Goal: Navigation & Orientation: Find specific page/section

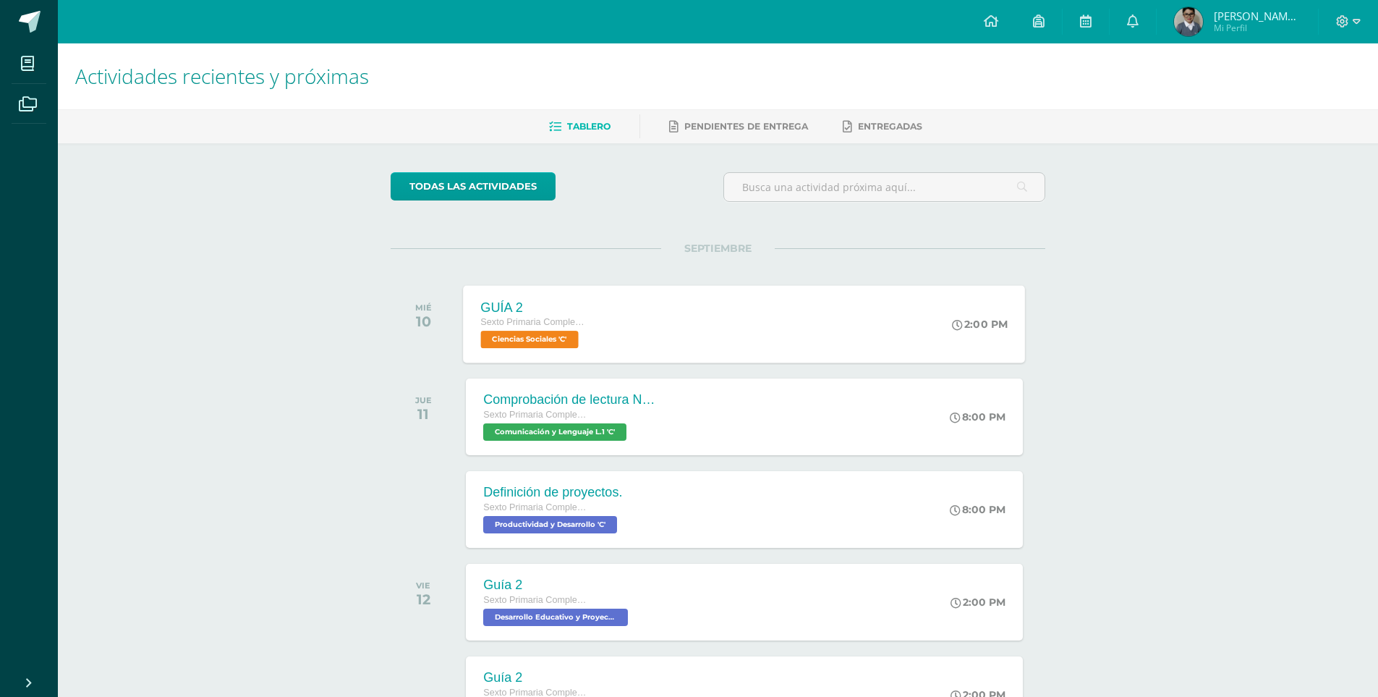
click at [547, 347] on span "Ciencias Sociales 'C'" at bounding box center [530, 339] width 98 height 17
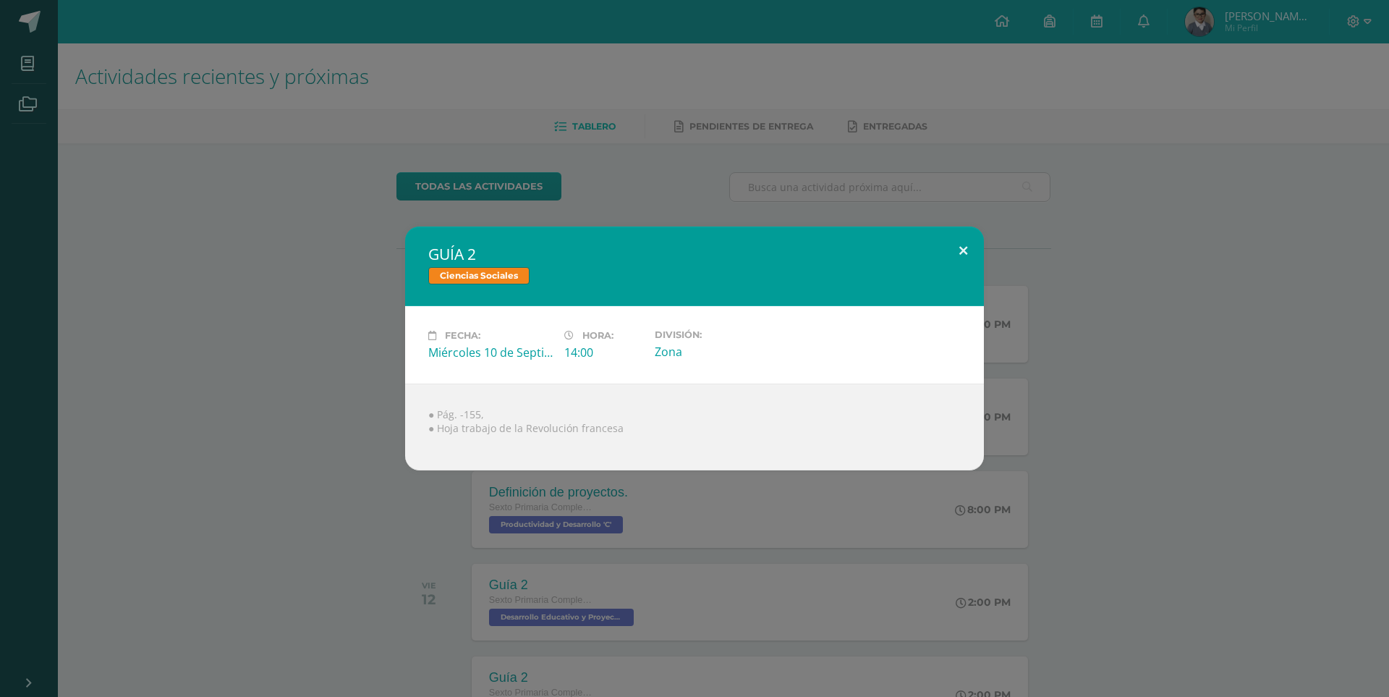
click at [955, 249] on button at bounding box center [963, 250] width 41 height 49
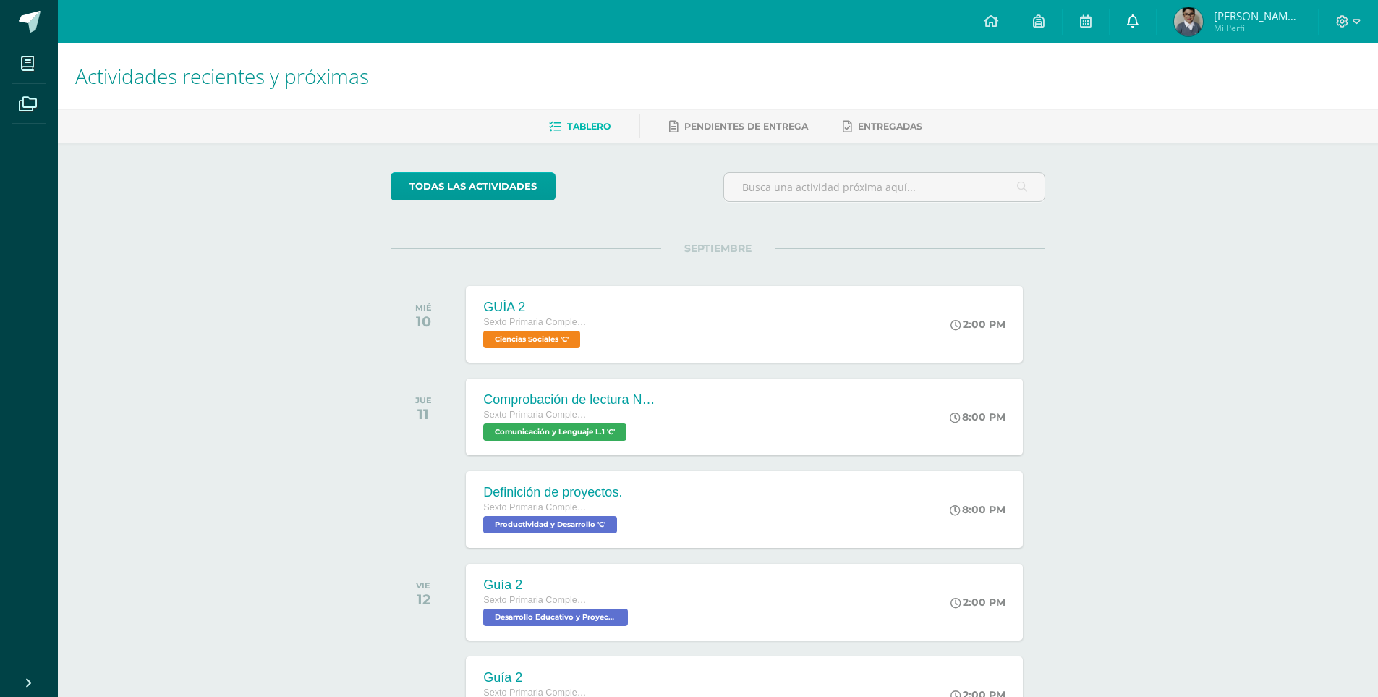
click at [1135, 26] on icon at bounding box center [1133, 20] width 12 height 13
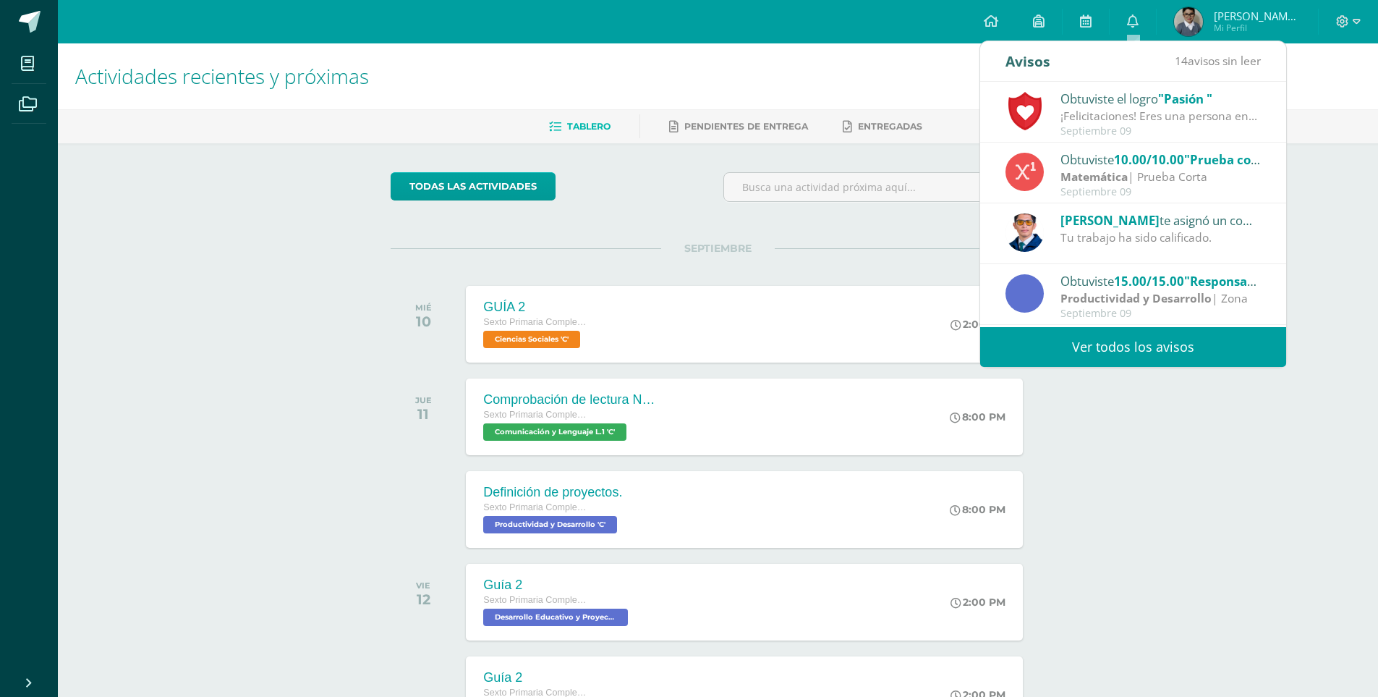
click at [1143, 100] on div "Obtuviste el logro "Pasión "" at bounding box center [1161, 98] width 201 height 19
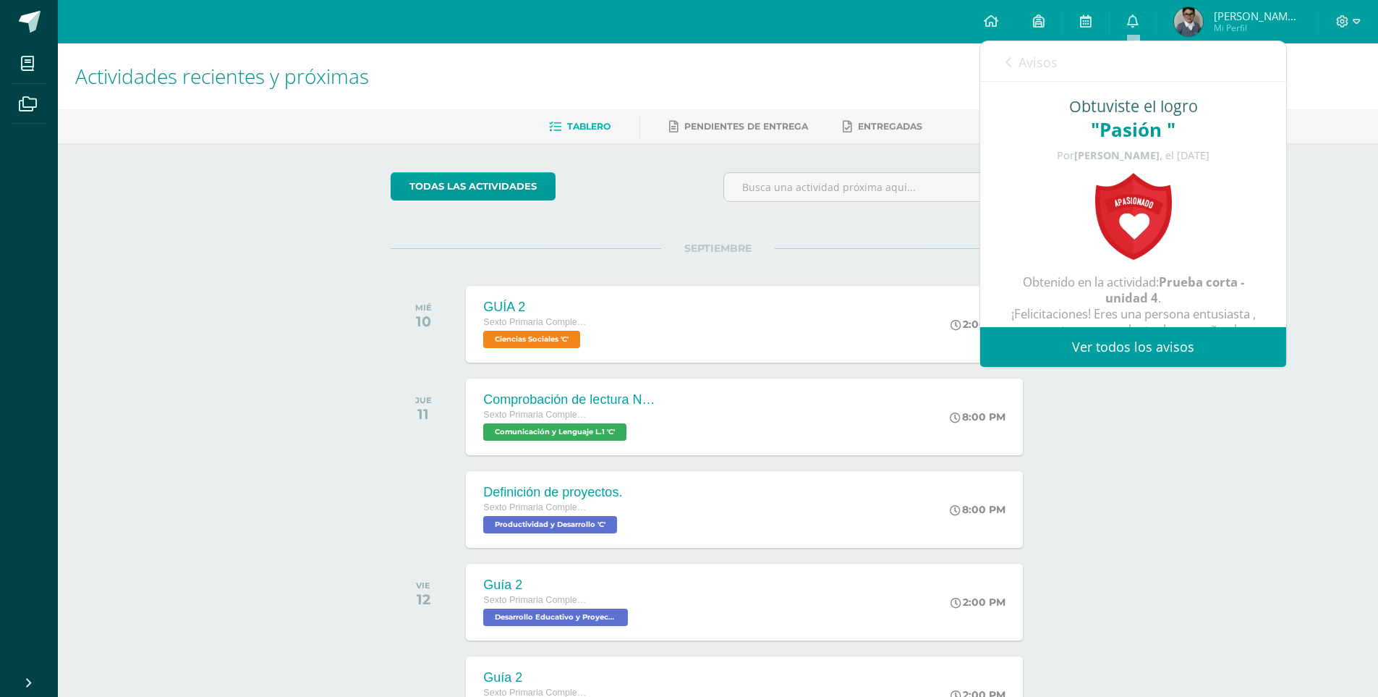
drag, startPoint x: 1340, startPoint y: 279, endPoint x: 1285, endPoint y: 202, distance: 94.9
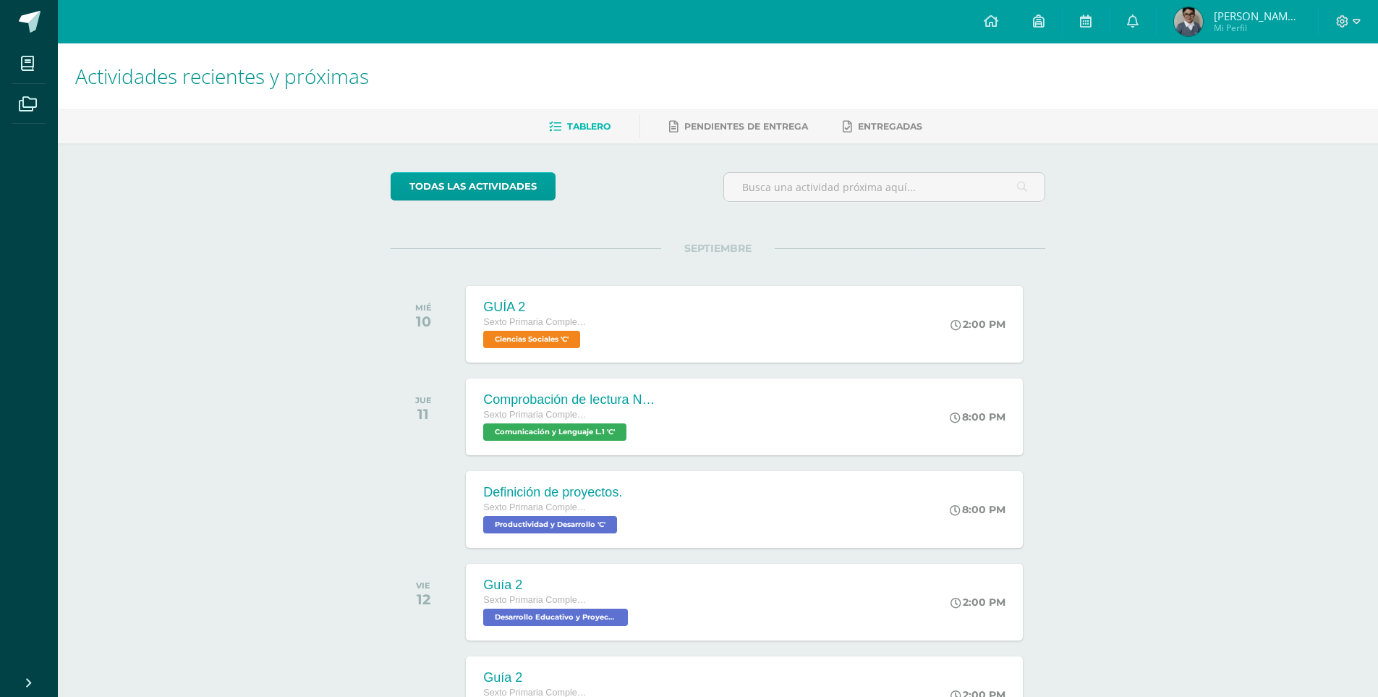
click at [1225, 23] on span "Mi Perfil" at bounding box center [1257, 28] width 87 height 12
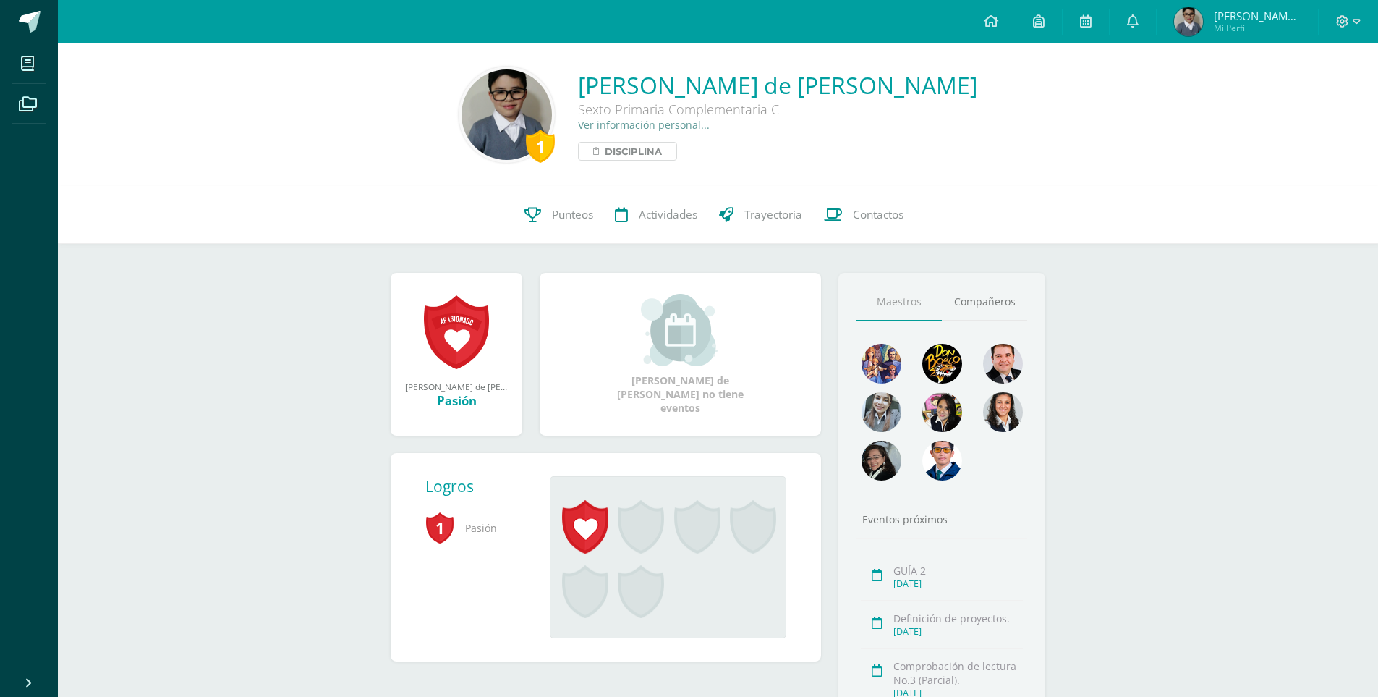
drag, startPoint x: 617, startPoint y: 156, endPoint x: 619, endPoint y: 143, distance: 13.1
click at [617, 155] on span "Disciplina" at bounding box center [633, 151] width 57 height 17
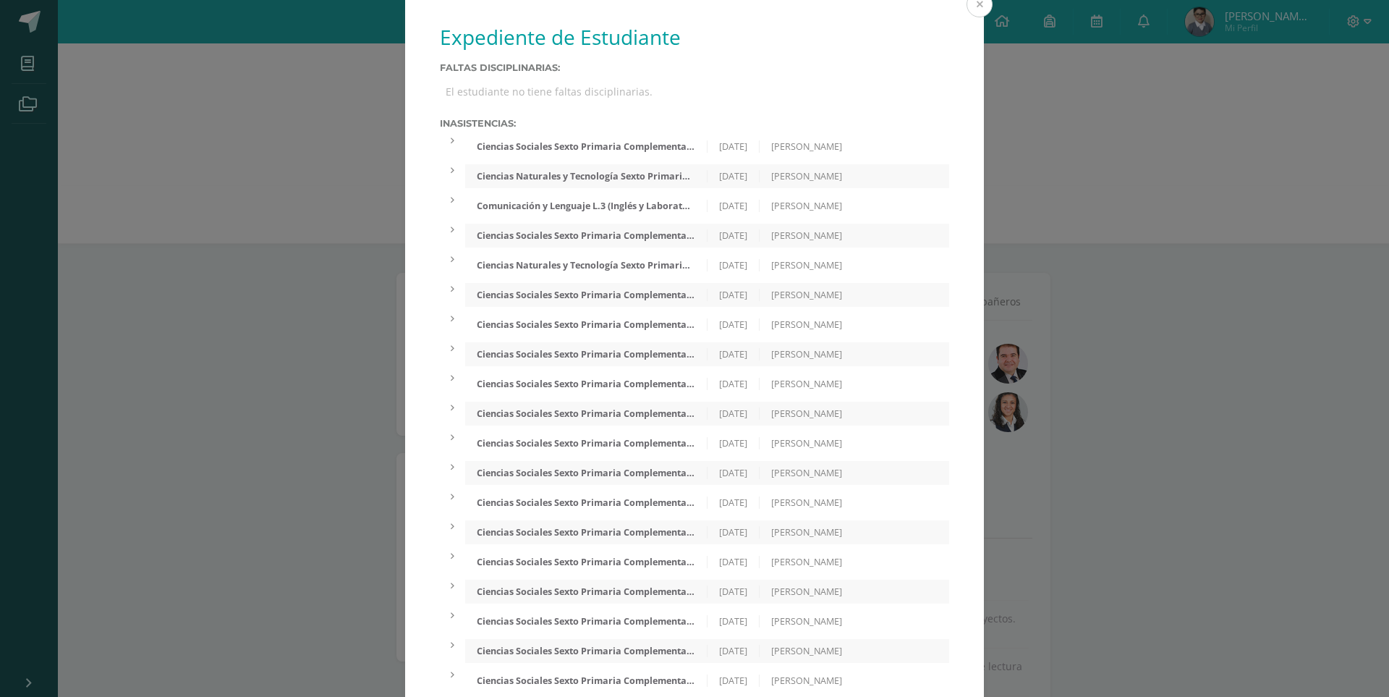
click at [969, 9] on button at bounding box center [979, 4] width 26 height 26
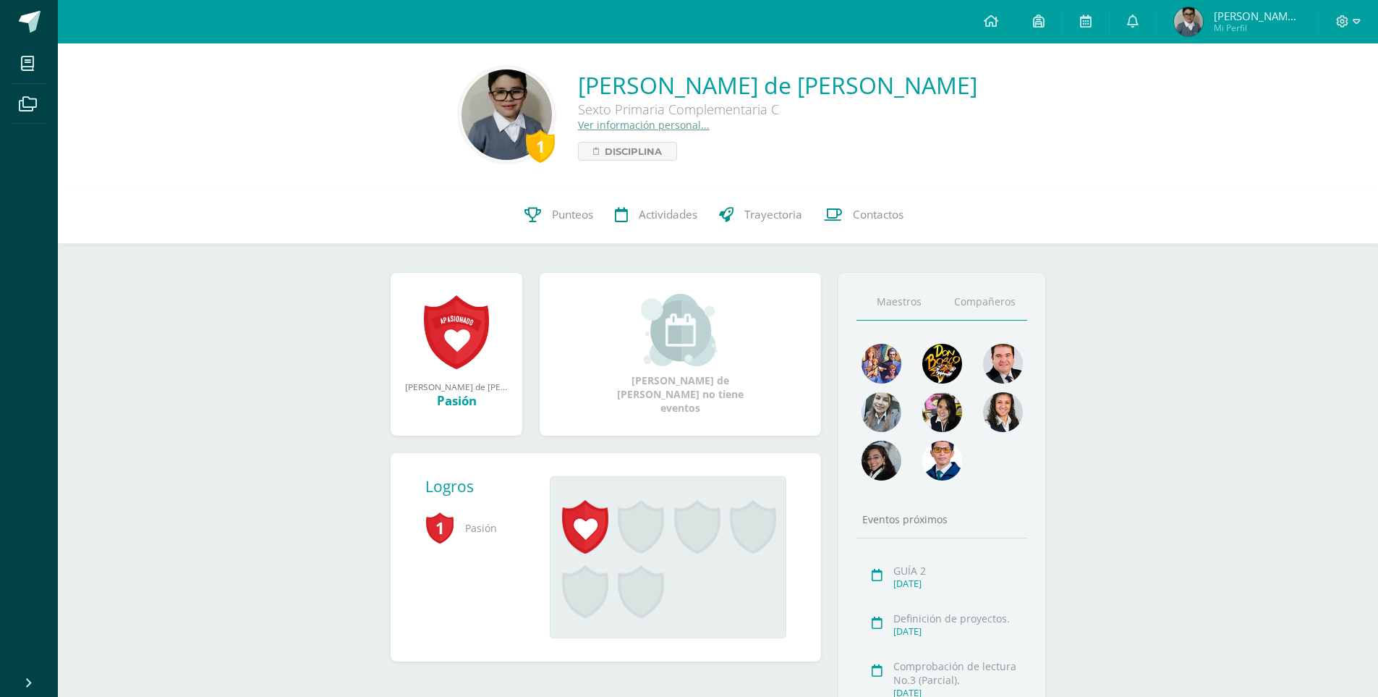
click at [973, 297] on link "Compañeros" at bounding box center [984, 302] width 85 height 37
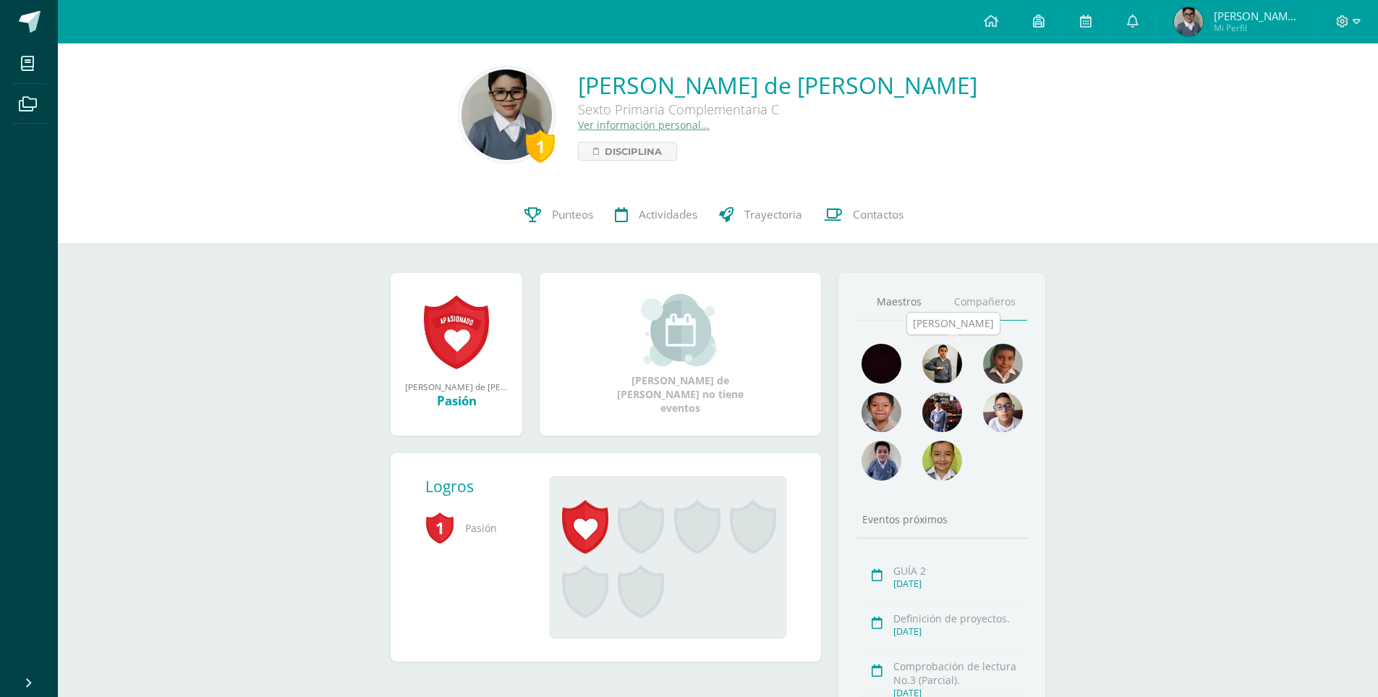
click at [950, 362] on img at bounding box center [942, 364] width 40 height 40
click at [1007, 362] on img at bounding box center [1003, 364] width 40 height 40
click at [961, 415] on img at bounding box center [942, 412] width 40 height 40
click at [954, 415] on img at bounding box center [942, 412] width 40 height 40
click at [948, 407] on img at bounding box center [942, 412] width 40 height 40
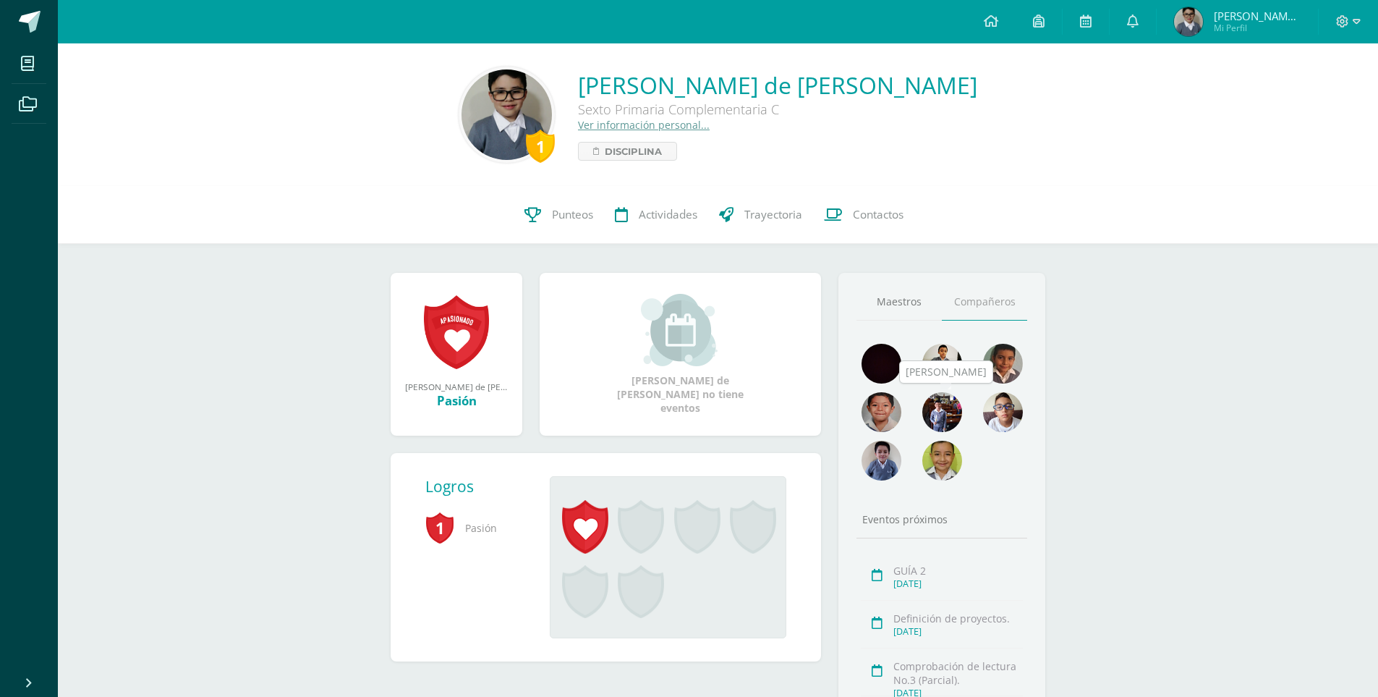
click at [948, 408] on img at bounding box center [942, 412] width 40 height 40
click at [946, 406] on img at bounding box center [942, 412] width 40 height 40
click at [935, 410] on img at bounding box center [942, 412] width 40 height 40
click at [935, 412] on img at bounding box center [942, 412] width 40 height 40
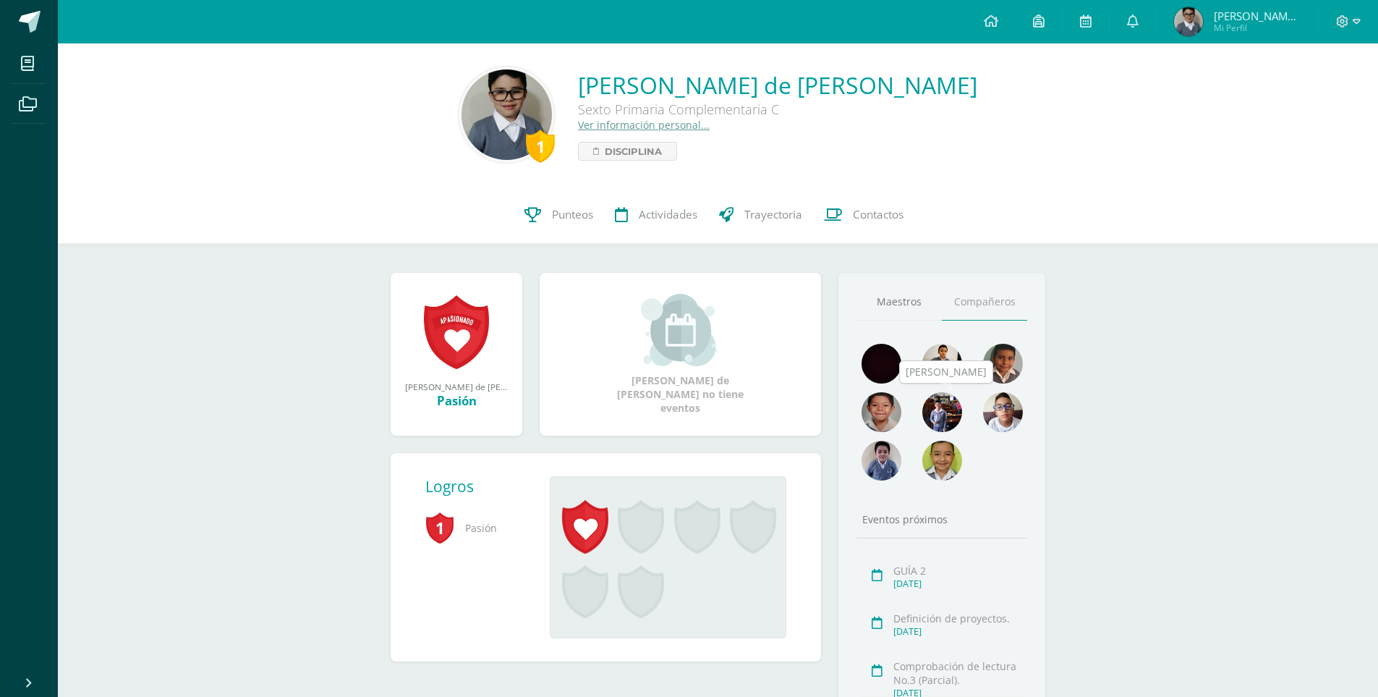
click at [935, 412] on img at bounding box center [942, 412] width 40 height 40
click at [940, 408] on img at bounding box center [942, 412] width 40 height 40
click at [947, 402] on img at bounding box center [942, 412] width 40 height 40
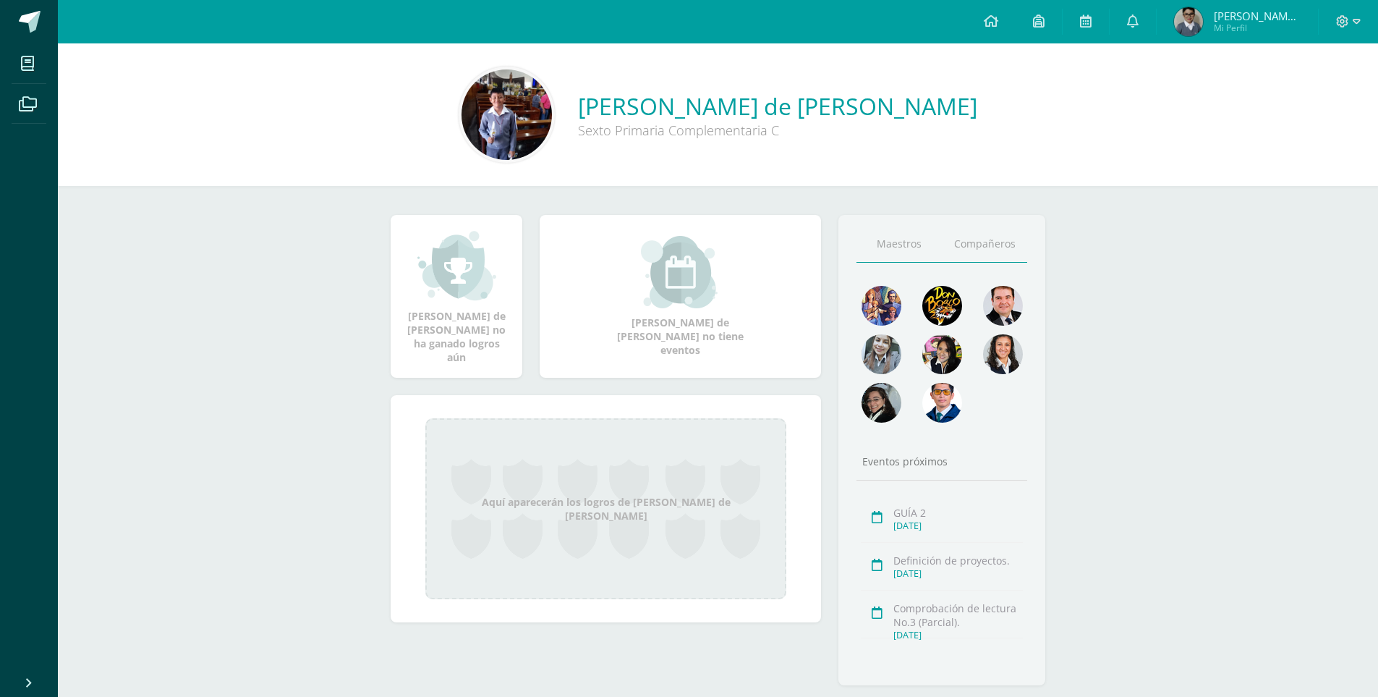
click at [1005, 242] on link "Compañeros" at bounding box center [984, 244] width 85 height 37
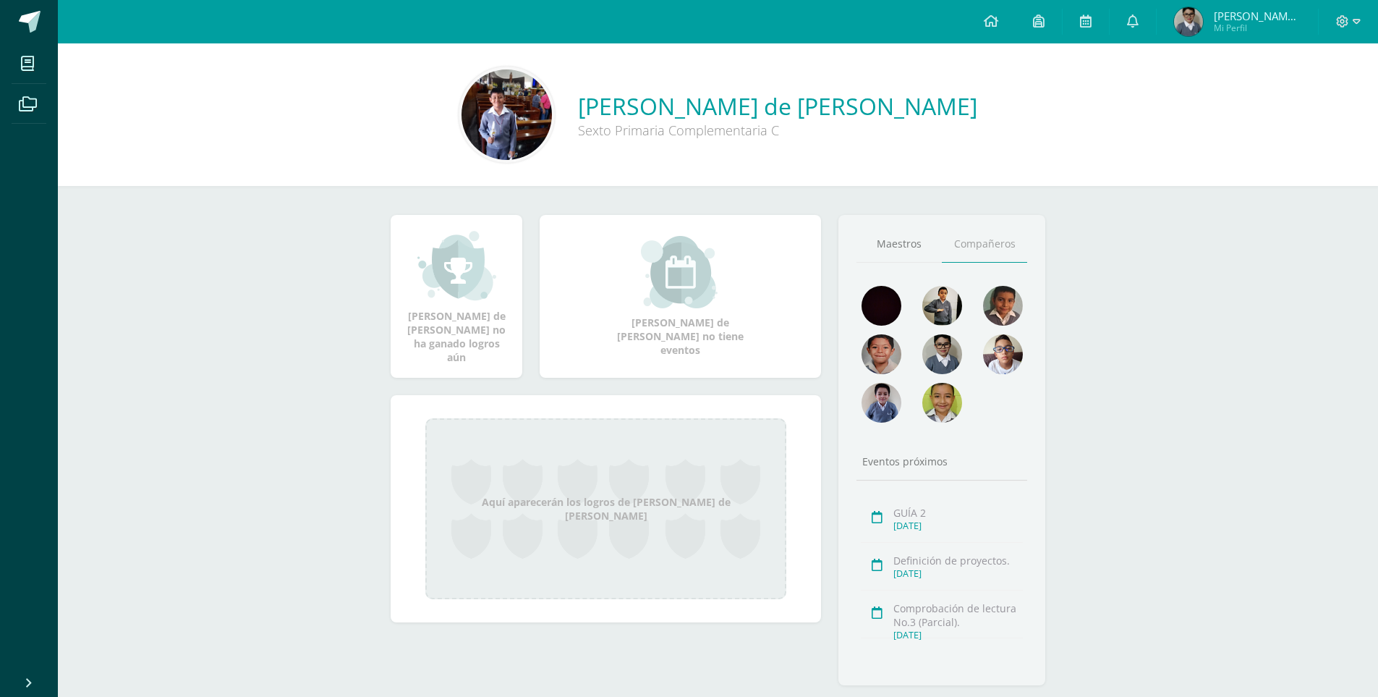
click at [514, 139] on img at bounding box center [507, 114] width 90 height 90
click at [520, 127] on img at bounding box center [507, 114] width 90 height 90
click at [947, 302] on img at bounding box center [942, 306] width 40 height 40
click at [946, 309] on img at bounding box center [942, 306] width 40 height 40
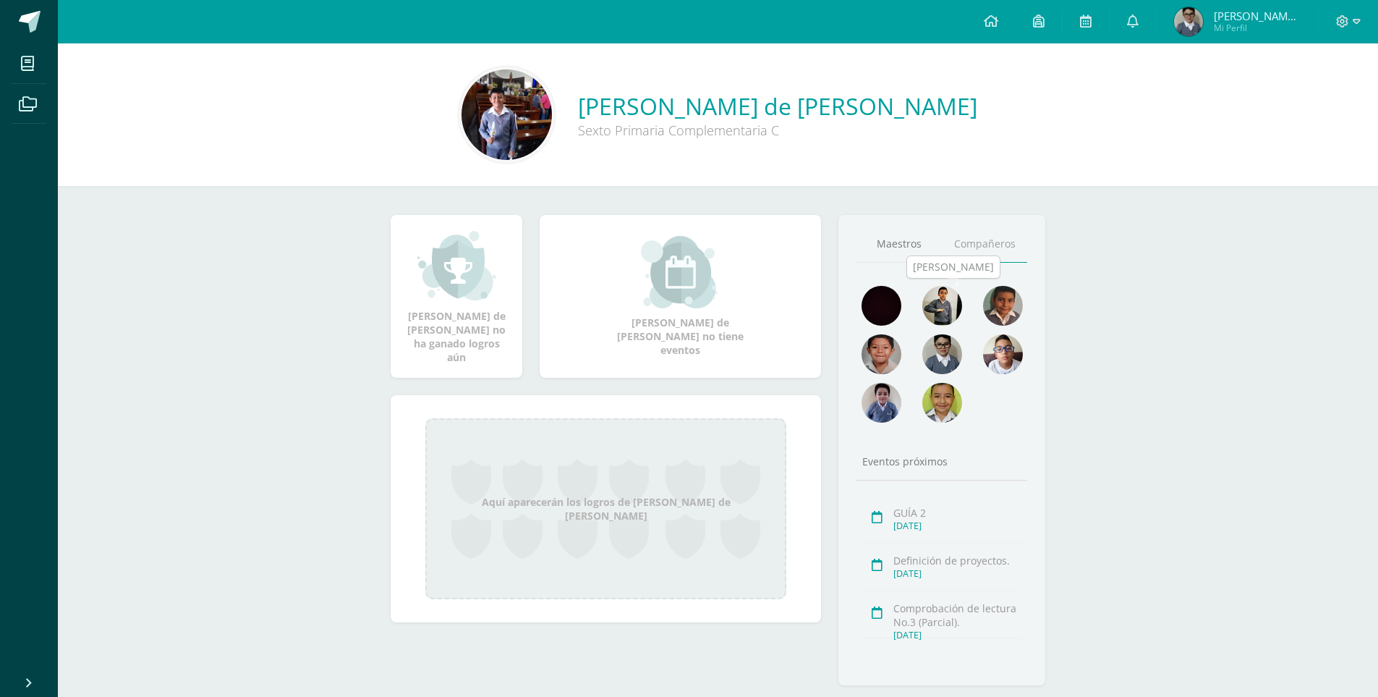
click at [946, 309] on img at bounding box center [942, 306] width 40 height 40
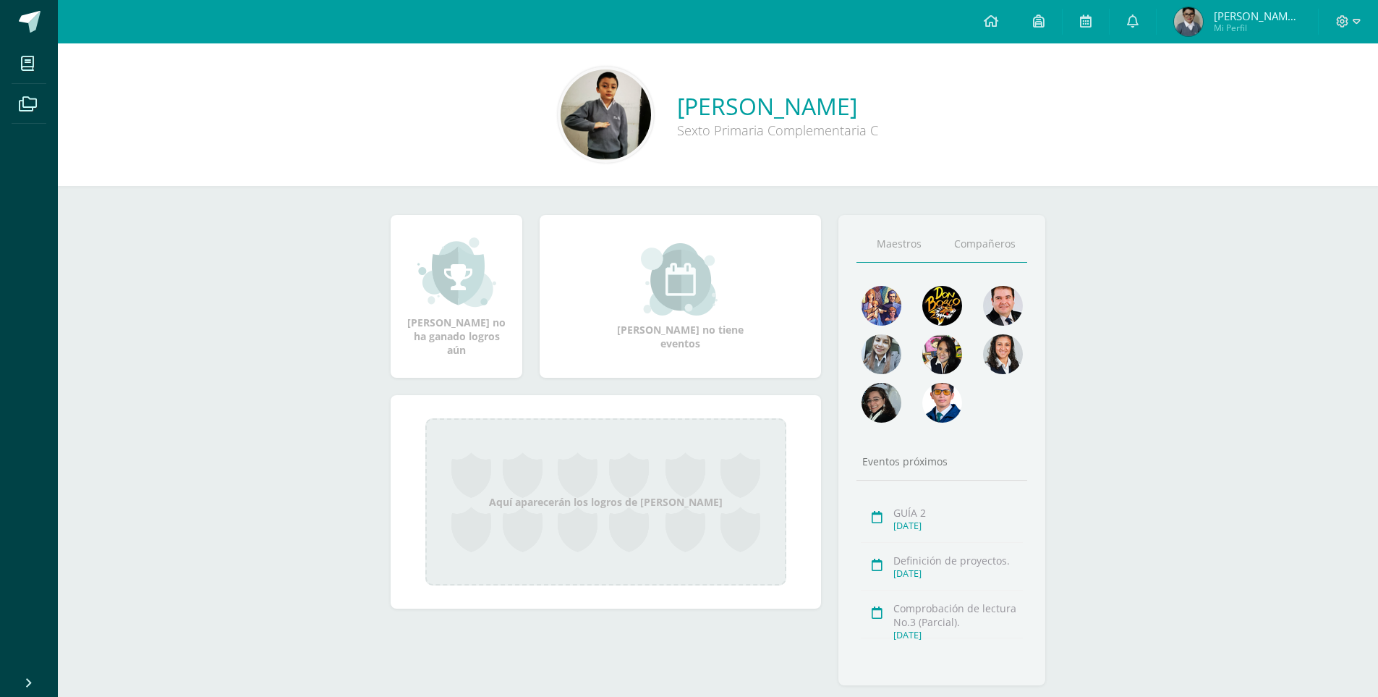
click at [995, 252] on link "Compañeros" at bounding box center [984, 244] width 85 height 37
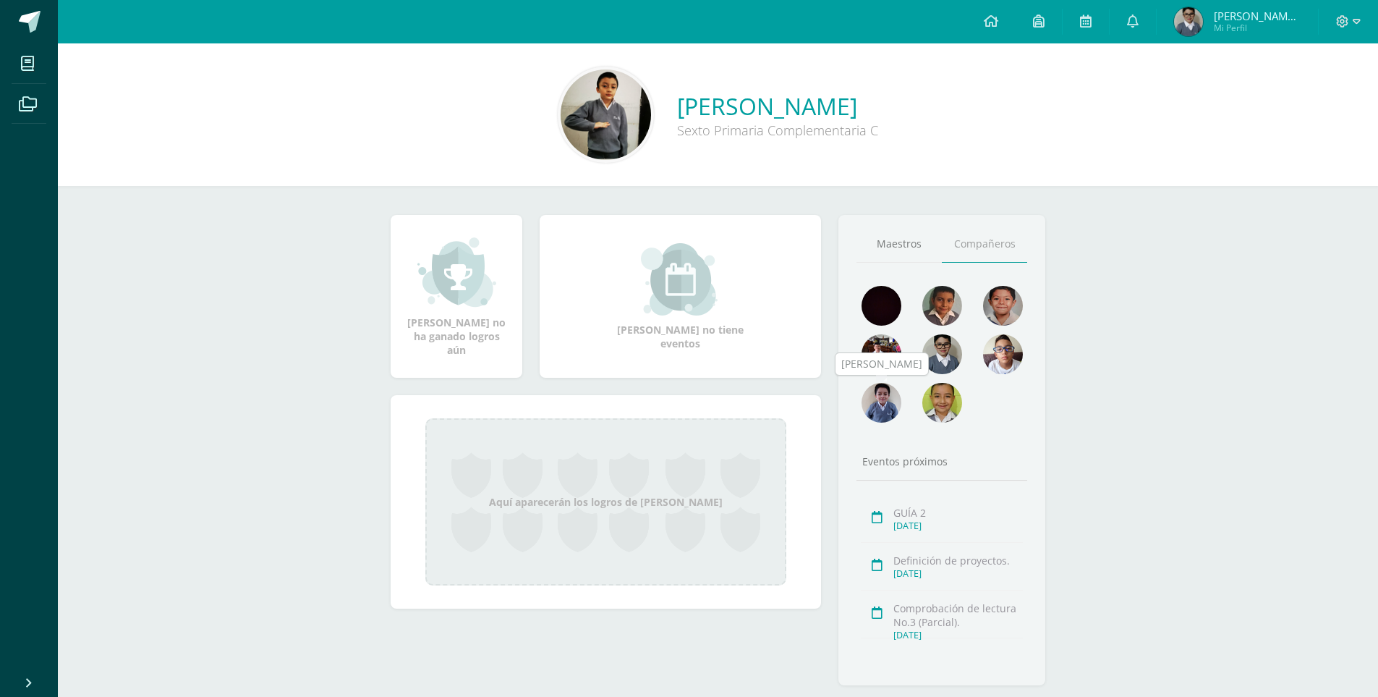
click at [888, 400] on img at bounding box center [882, 403] width 40 height 40
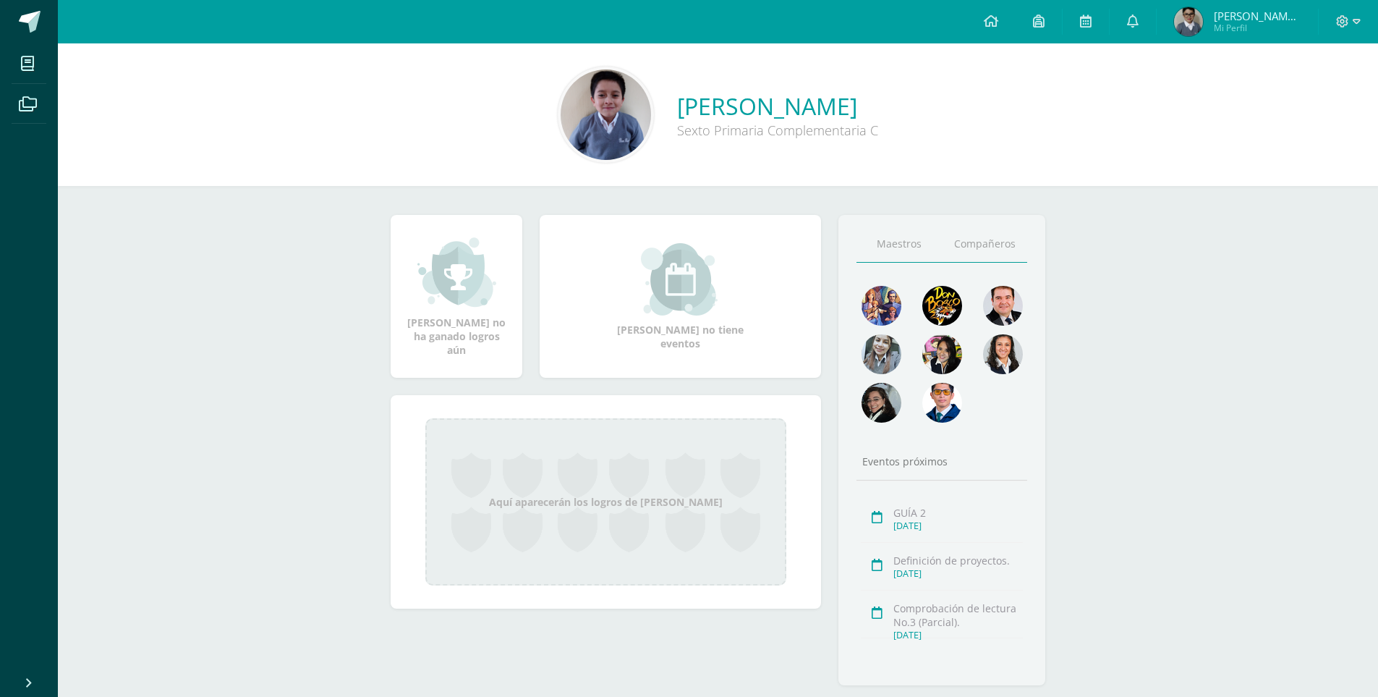
drag, startPoint x: 985, startPoint y: 241, endPoint x: 981, endPoint y: 254, distance: 13.7
click at [982, 253] on div "Maestros Compañeros Eventos próximos GUÍA 2 Sept. 10, 2025 Definición de proyec…" at bounding box center [941, 450] width 207 height 470
click at [980, 248] on link "Compañeros" at bounding box center [984, 244] width 85 height 37
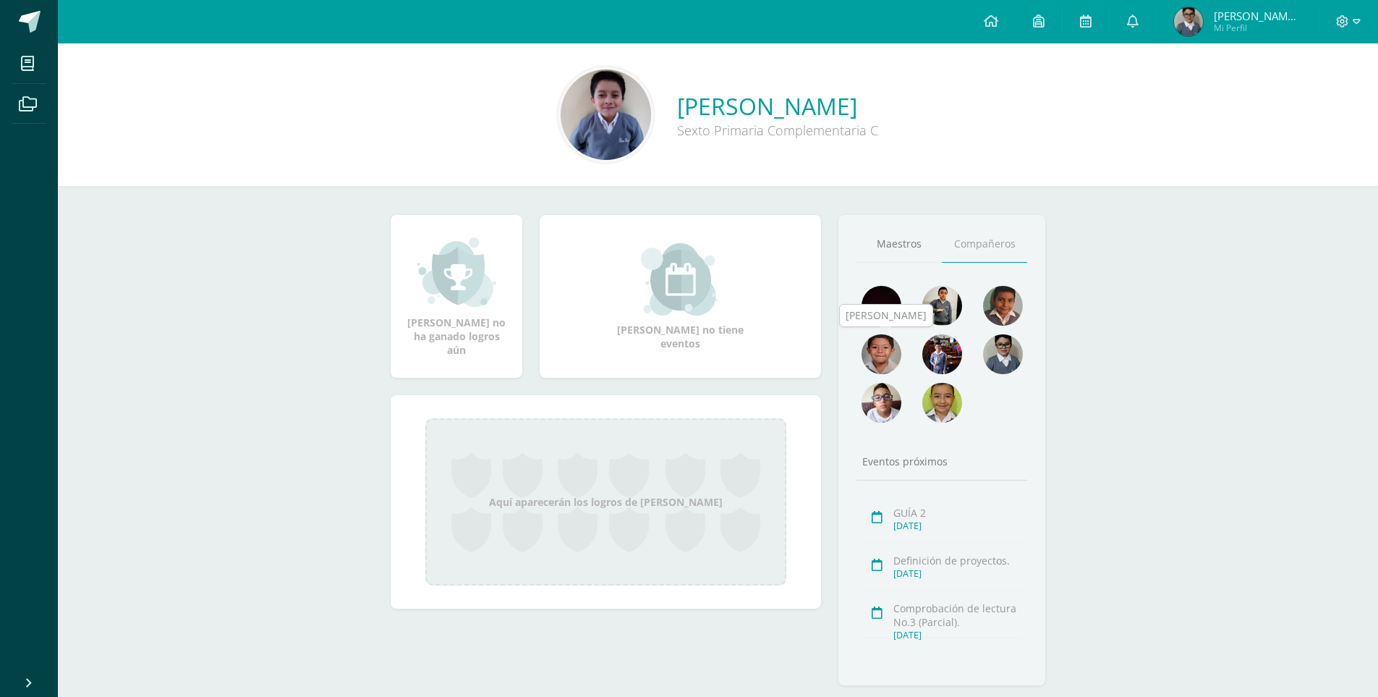
click at [886, 353] on img at bounding box center [882, 354] width 40 height 40
click at [887, 349] on img at bounding box center [882, 354] width 40 height 40
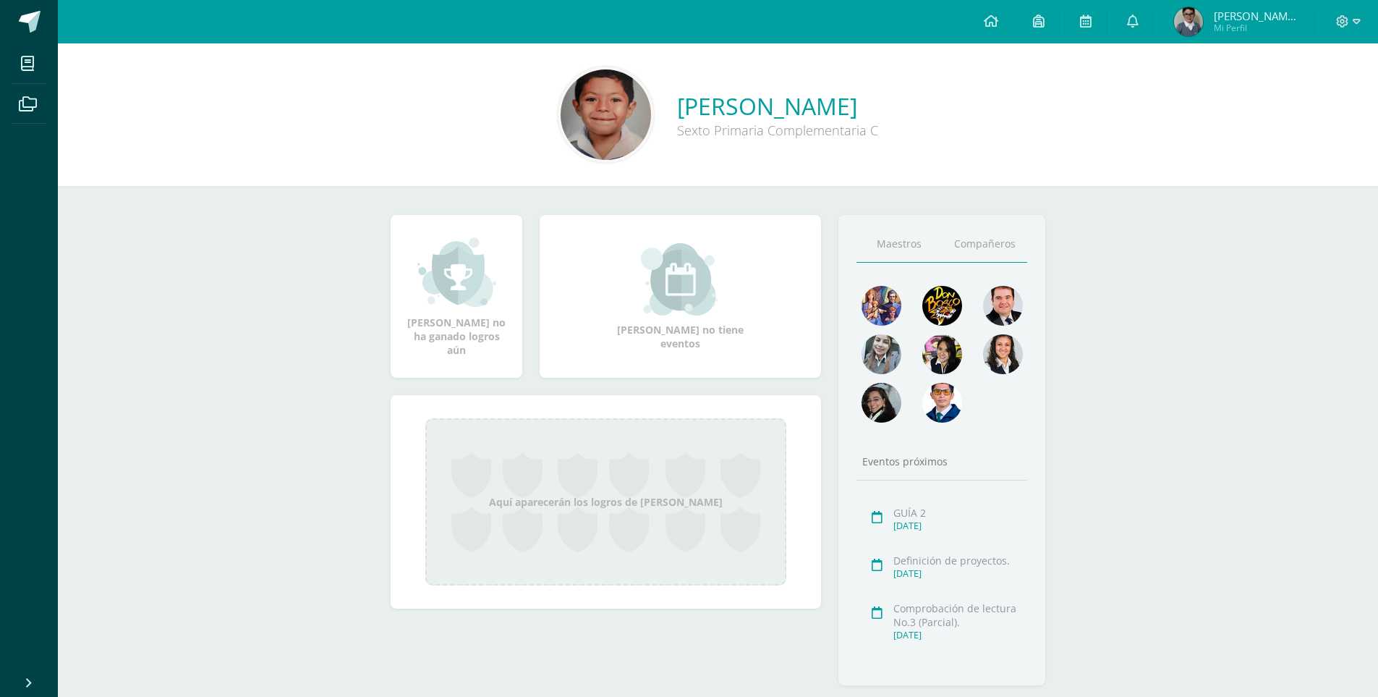
click at [995, 240] on link "Compañeros" at bounding box center [984, 244] width 85 height 37
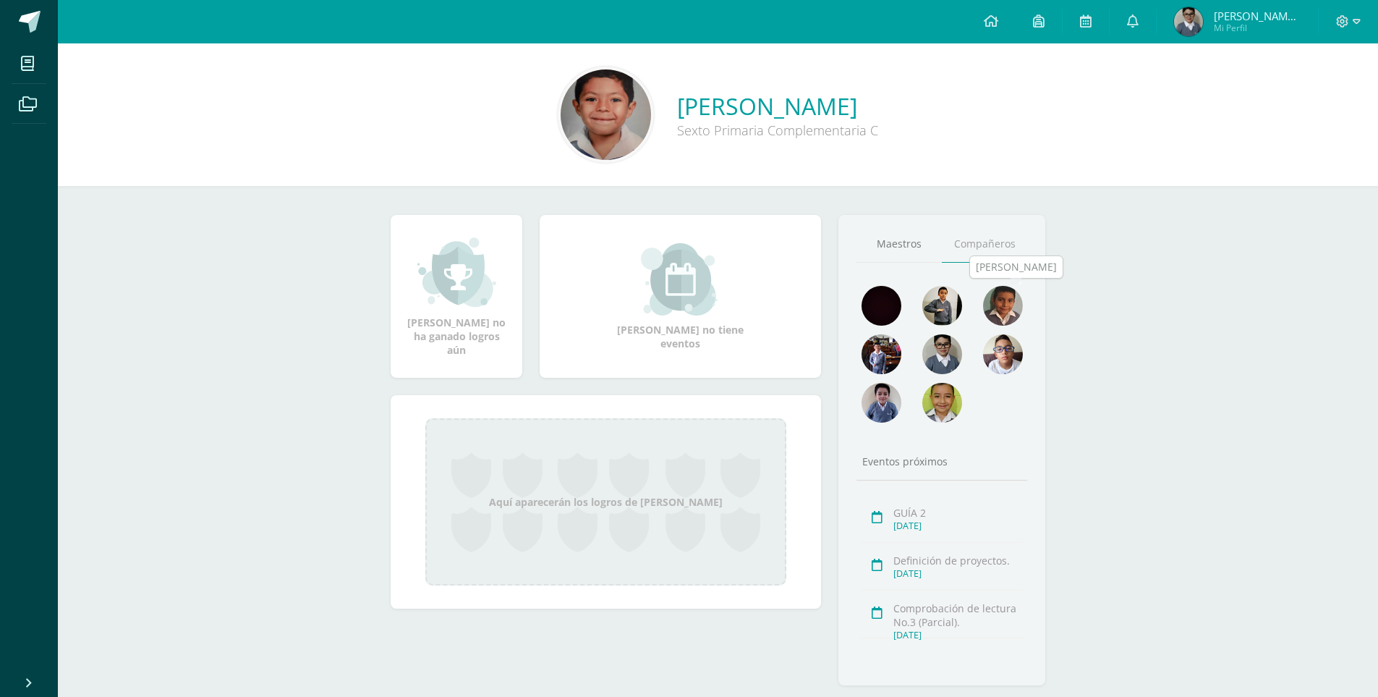
click at [1002, 307] on img at bounding box center [1003, 306] width 40 height 40
click at [1002, 302] on img at bounding box center [1003, 306] width 40 height 40
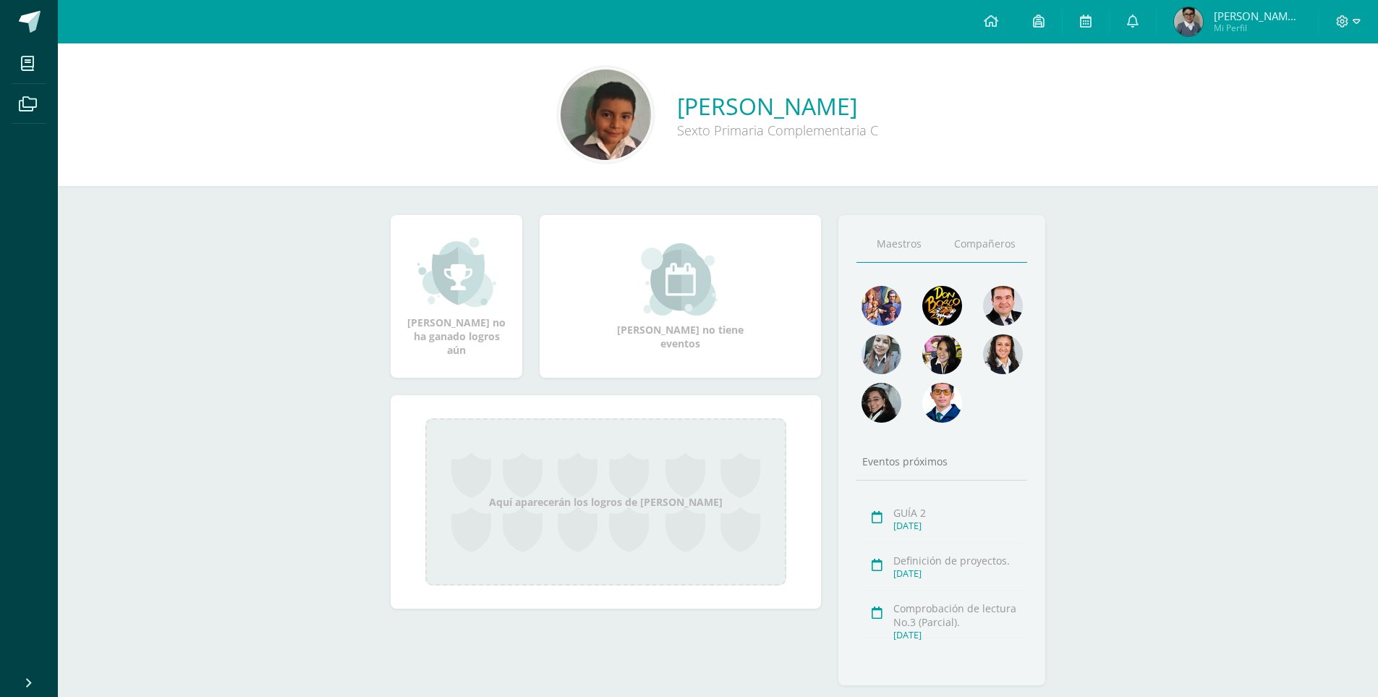
click at [969, 244] on link "Compañeros" at bounding box center [984, 244] width 85 height 37
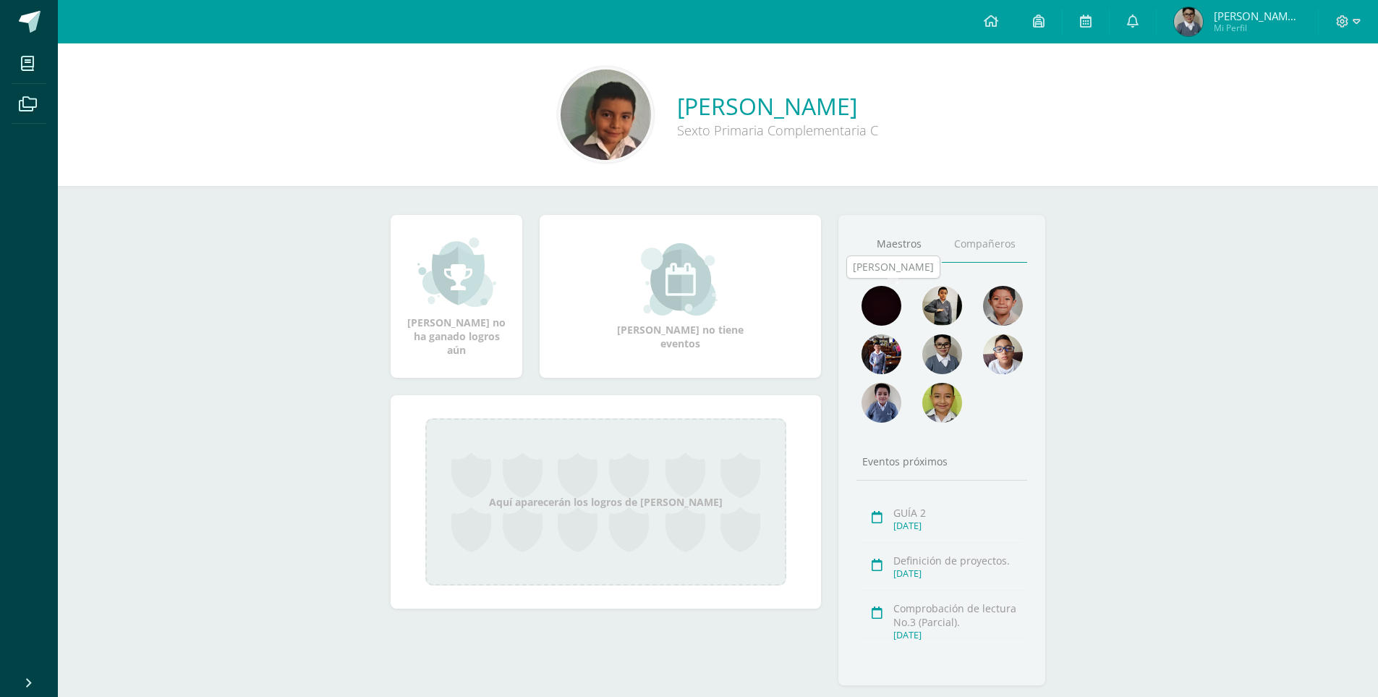
click at [865, 310] on img at bounding box center [882, 306] width 40 height 40
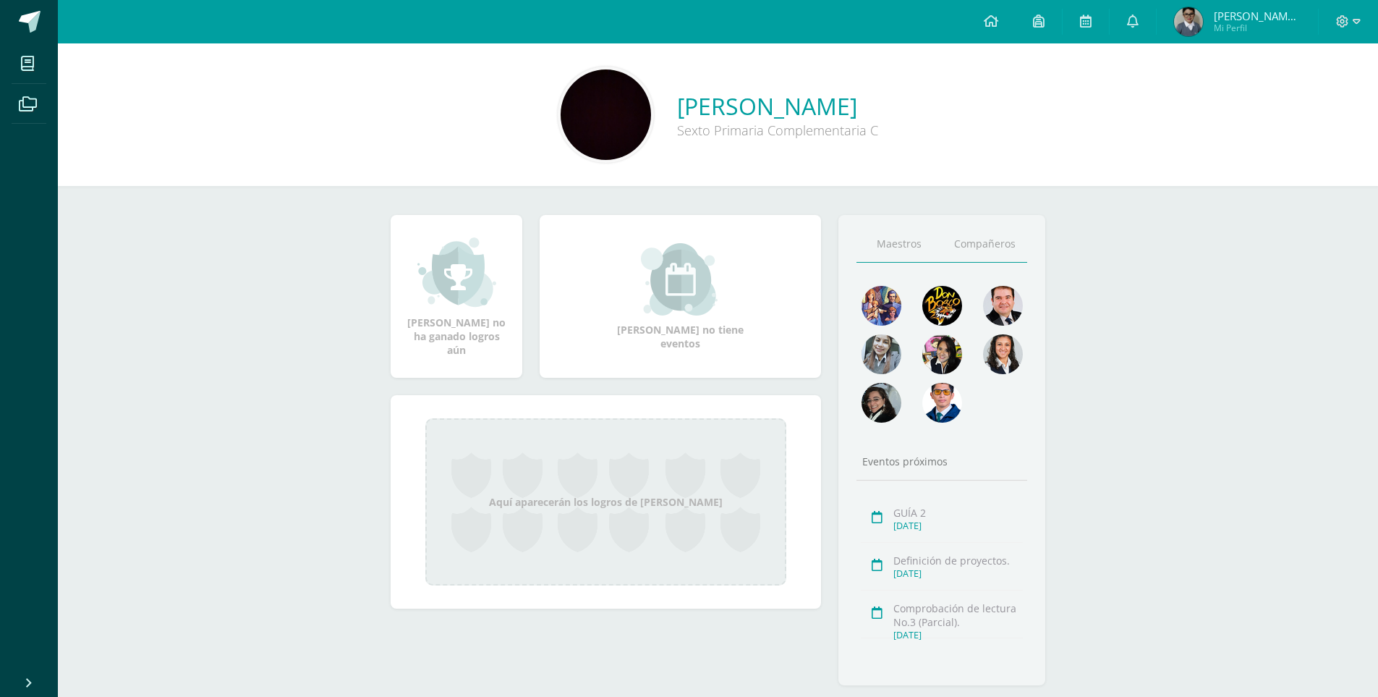
click at [1003, 245] on link "Compañeros" at bounding box center [984, 244] width 85 height 37
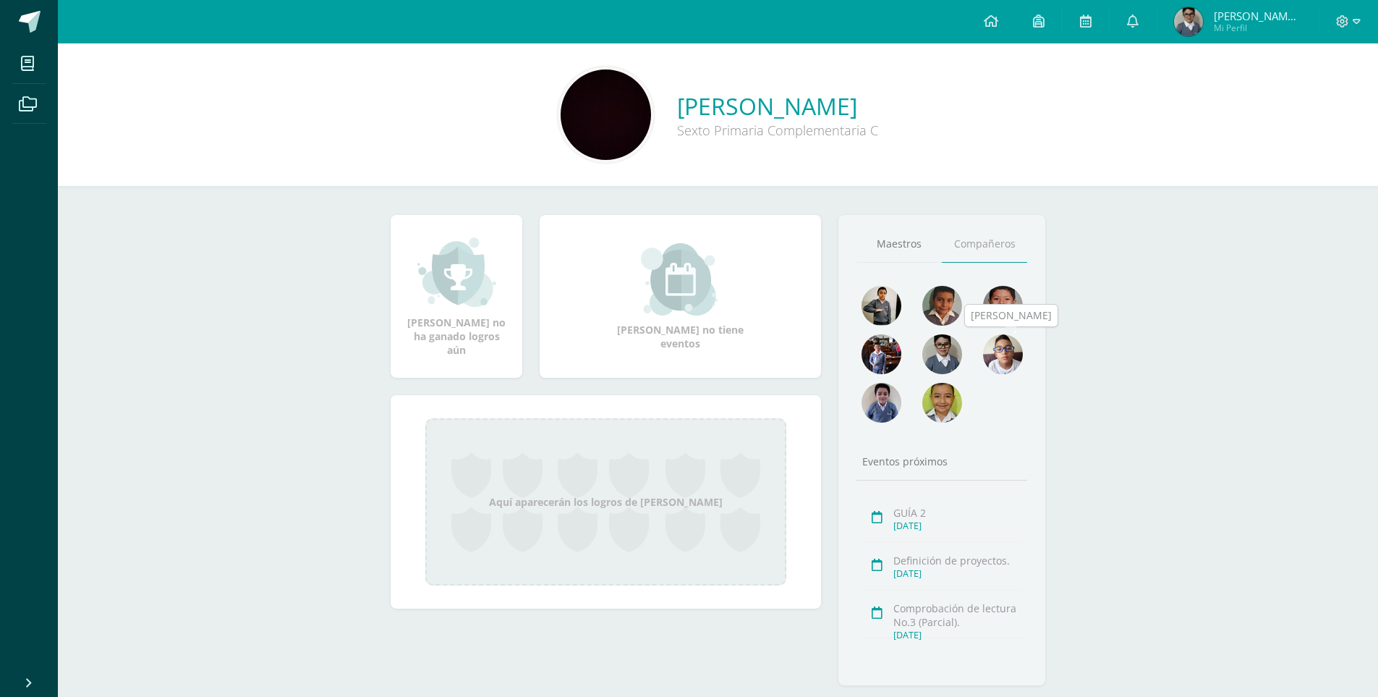
click at [1004, 360] on img at bounding box center [1003, 354] width 40 height 40
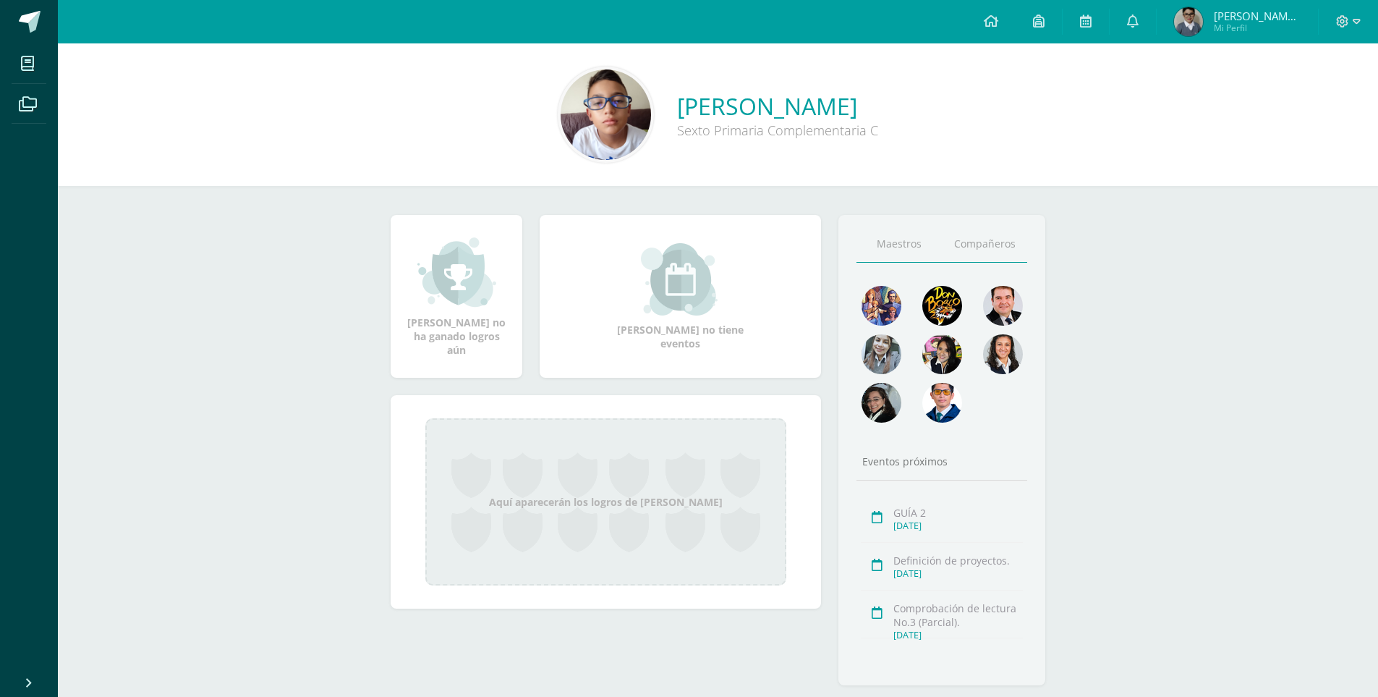
click at [978, 247] on link "Compañeros" at bounding box center [984, 244] width 85 height 37
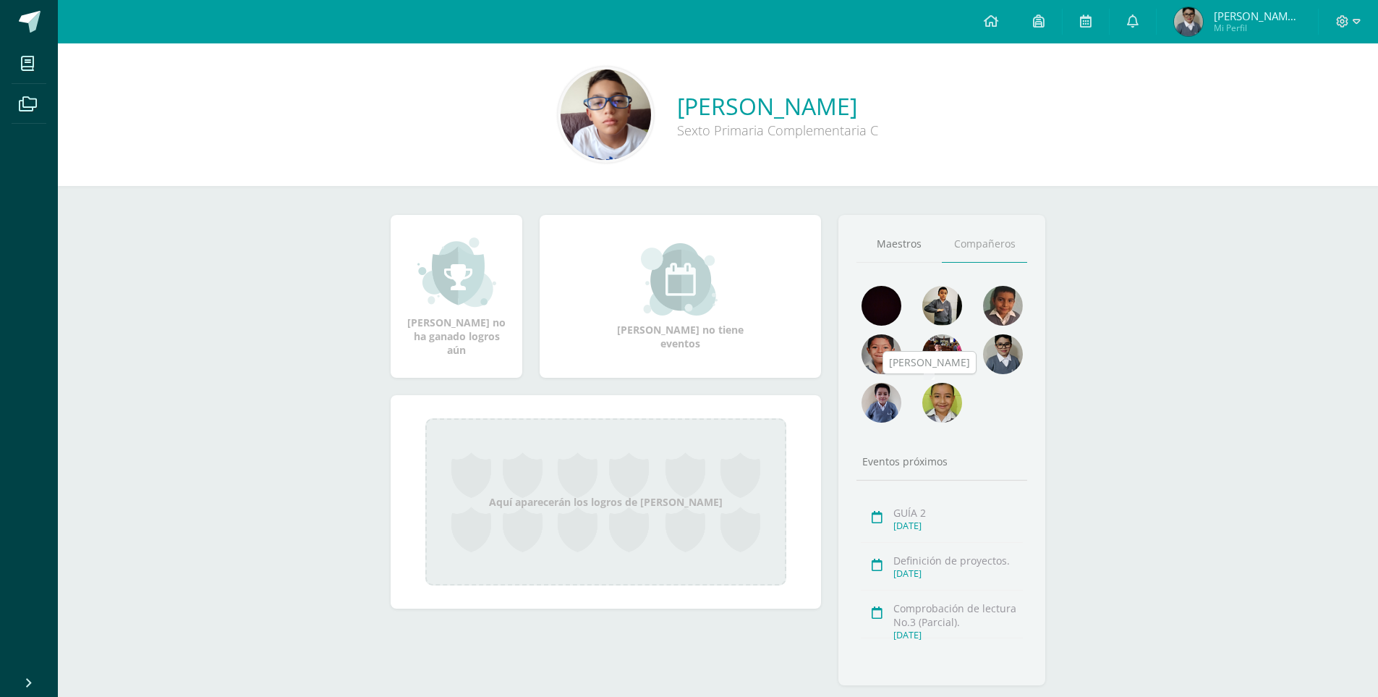
click at [933, 403] on img at bounding box center [942, 403] width 40 height 40
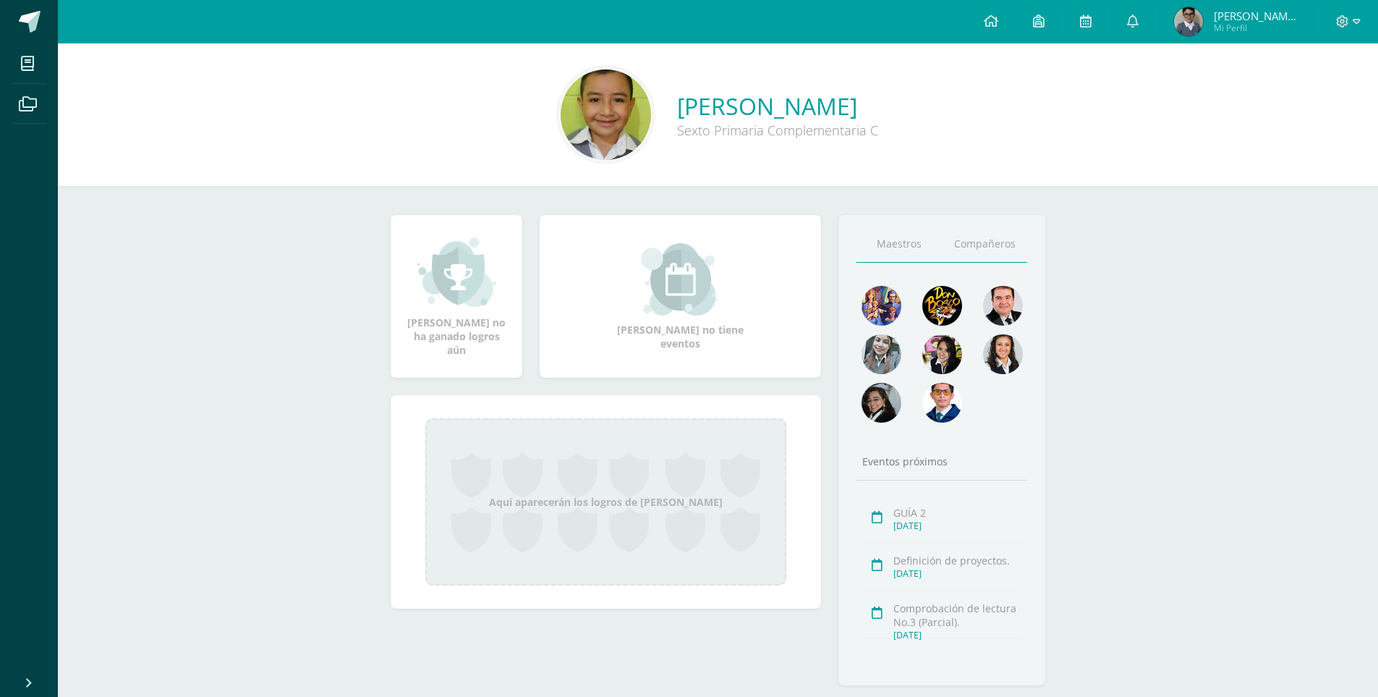
click at [979, 244] on link "Compañeros" at bounding box center [984, 244] width 85 height 37
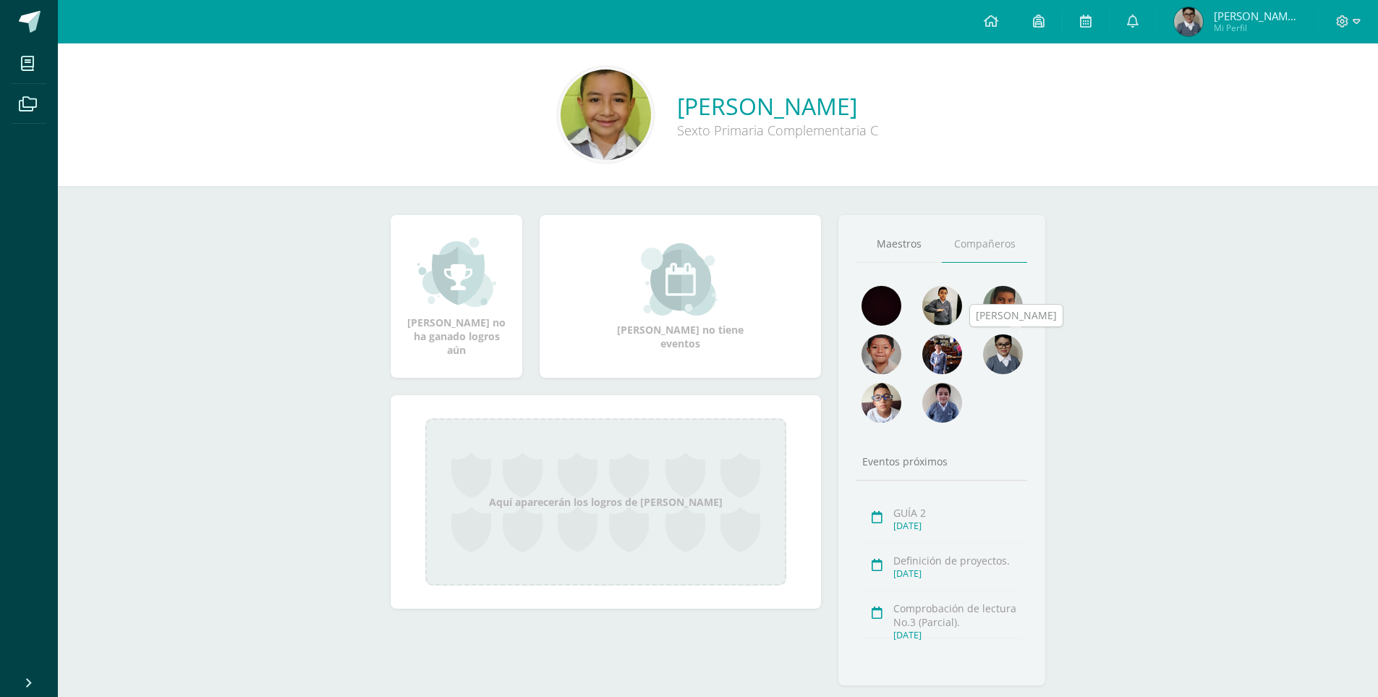
click at [1006, 352] on img at bounding box center [1003, 354] width 40 height 40
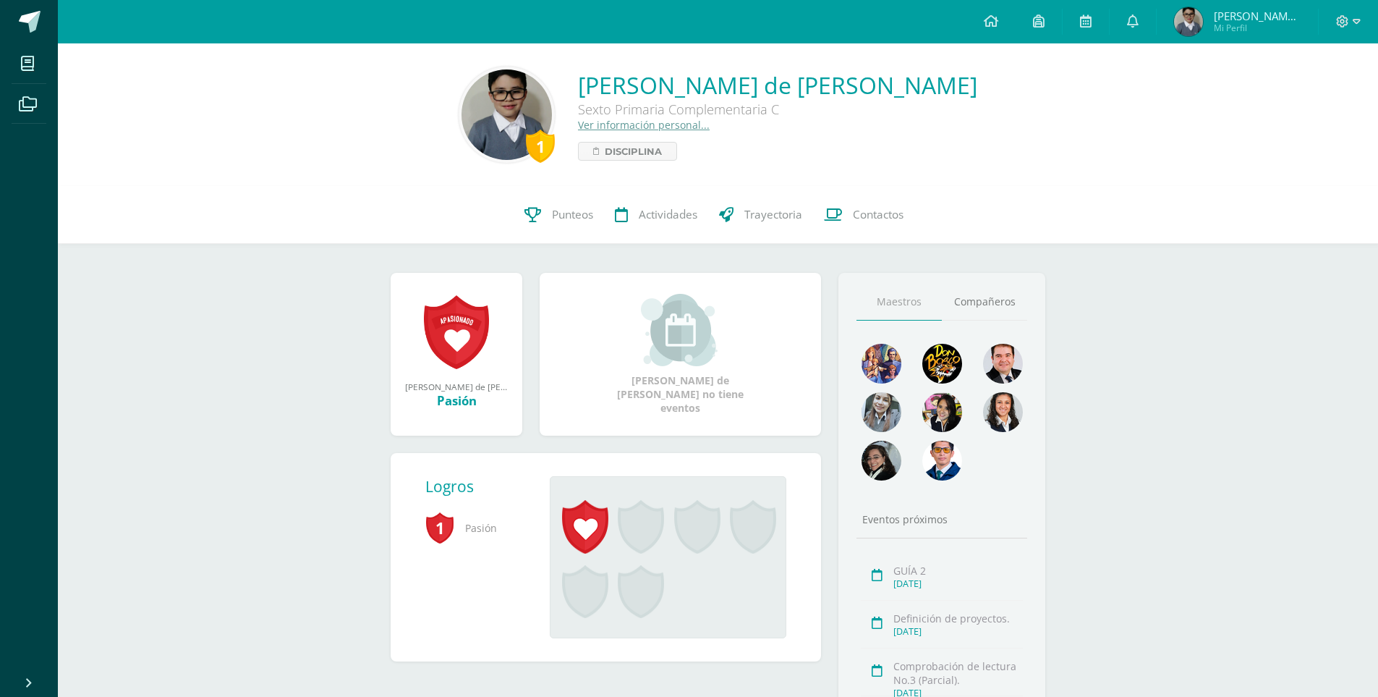
click at [1263, 27] on span "Mi Perfil" at bounding box center [1257, 28] width 87 height 12
click at [585, 217] on span "Punteos" at bounding box center [572, 214] width 41 height 15
